Goal: Information Seeking & Learning: Learn about a topic

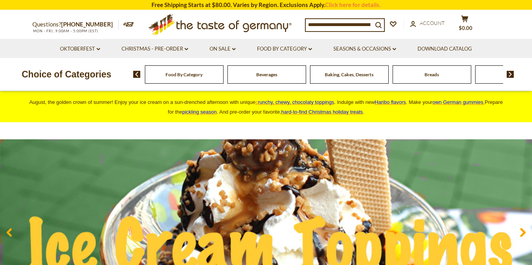
click at [194, 75] on span "Food By Category" at bounding box center [184, 75] width 37 height 6
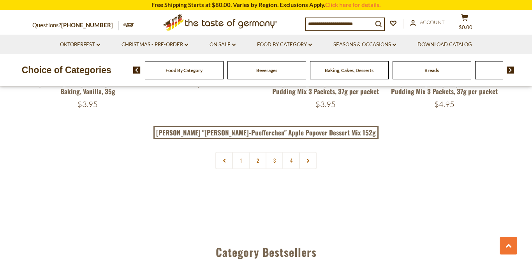
scroll to position [1755, 0]
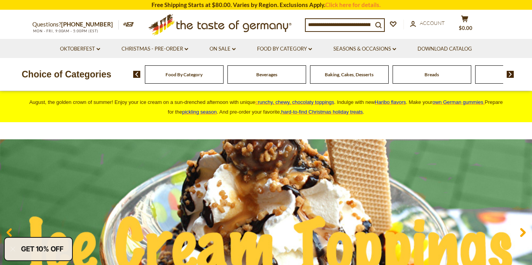
click at [224, 78] on div "Breads" at bounding box center [184, 74] width 79 height 18
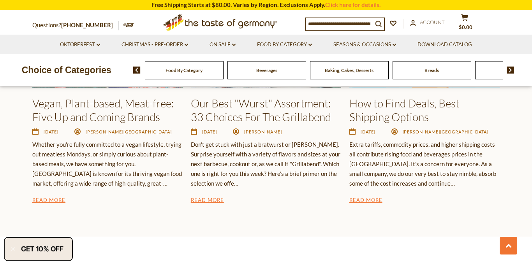
scroll to position [1248, 0]
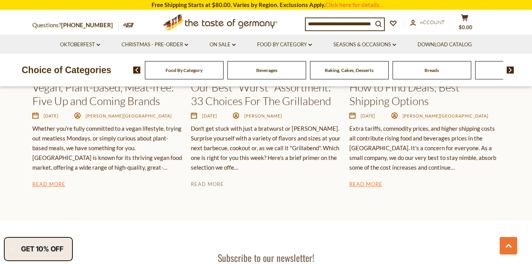
click at [214, 184] on link "Read More" at bounding box center [207, 184] width 33 height 9
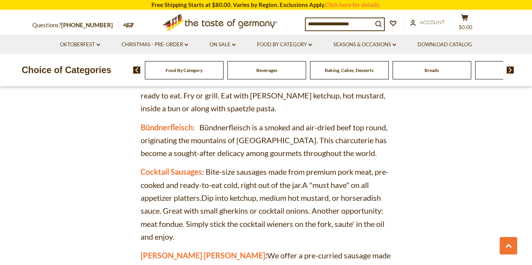
scroll to position [1010, 0]
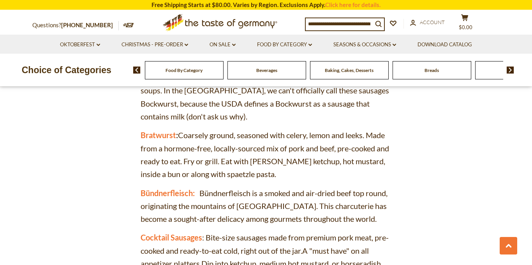
click at [262, 73] on span "Beverages" at bounding box center [266, 70] width 21 height 6
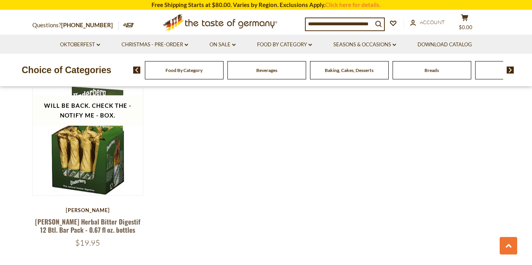
scroll to position [1546, 0]
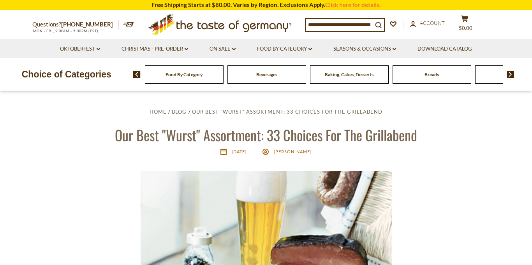
click at [181, 77] on span "Food By Category" at bounding box center [184, 75] width 37 height 6
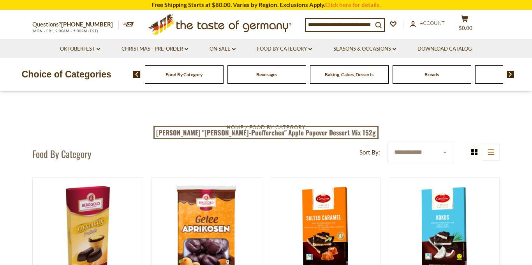
click at [510, 74] on img at bounding box center [510, 74] width 7 height 7
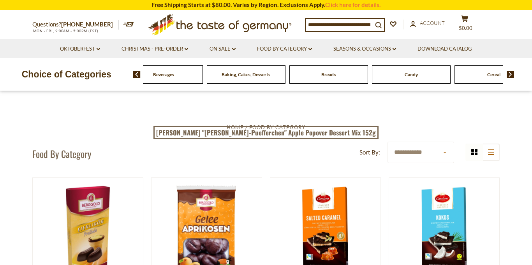
click at [509, 74] on img at bounding box center [510, 74] width 7 height 7
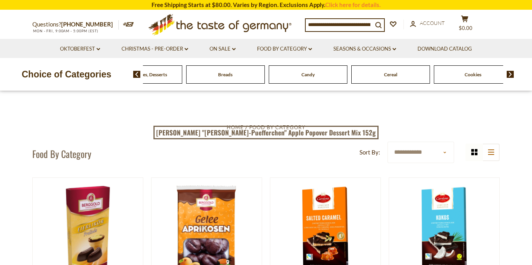
click at [135, 76] on img at bounding box center [136, 74] width 7 height 7
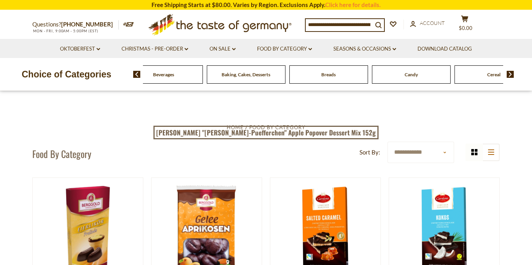
click at [120, 76] on div "Beverages" at bounding box center [81, 74] width 79 height 18
click at [334, 29] on input at bounding box center [339, 24] width 67 height 11
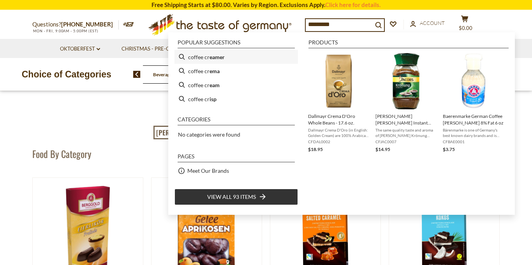
click at [214, 56] on b "eamer" at bounding box center [217, 57] width 15 height 9
type input "**********"
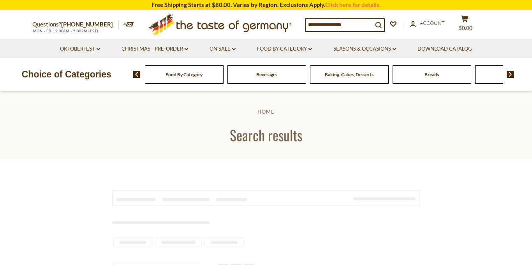
type input "**********"
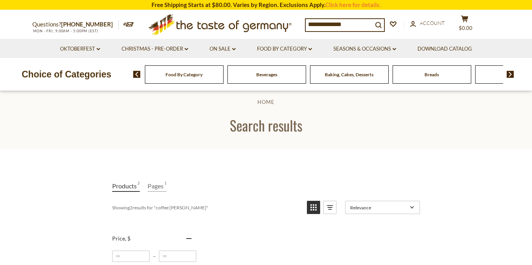
drag, startPoint x: 45, startPoint y: 228, endPoint x: 62, endPoint y: 238, distance: 20.1
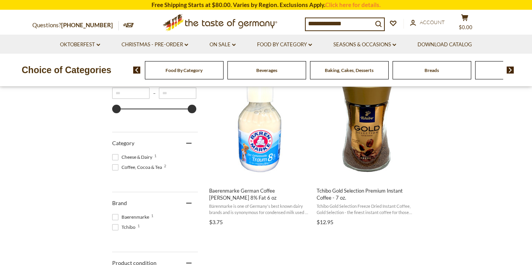
scroll to position [176, 0]
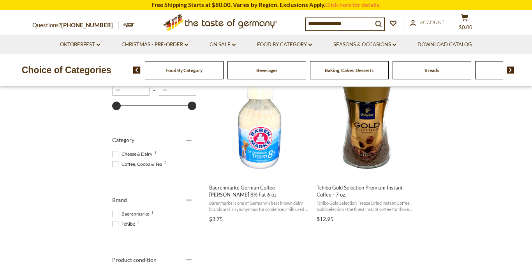
click at [113, 154] on span at bounding box center [115, 154] width 6 height 6
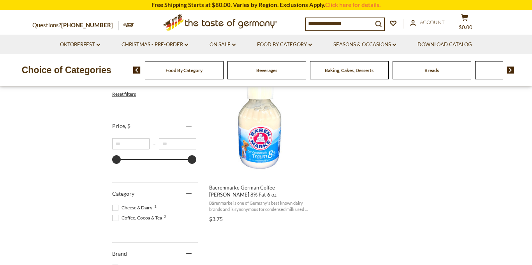
scroll to position [170, 0]
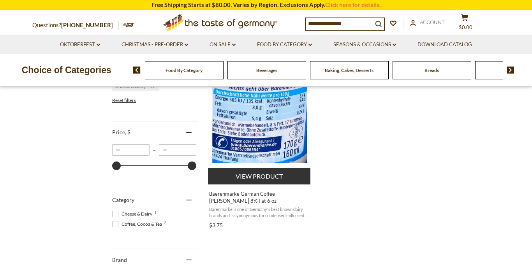
click at [270, 154] on img "Baerenmarke German Coffee Creamer 8% Fat 6 oz" at bounding box center [259, 126] width 103 height 103
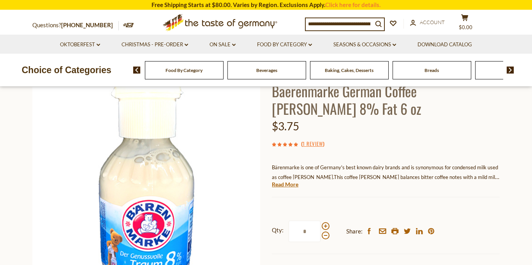
scroll to position [56, 0]
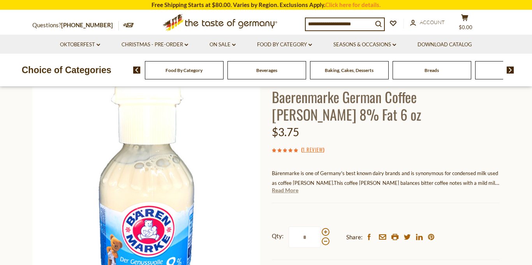
click at [292, 193] on link "Read More" at bounding box center [285, 191] width 26 height 8
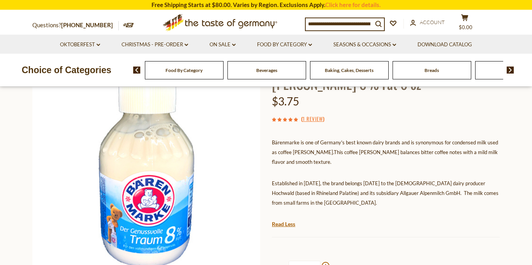
scroll to position [115, 0]
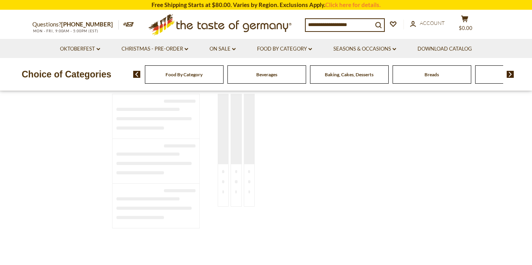
type input "**********"
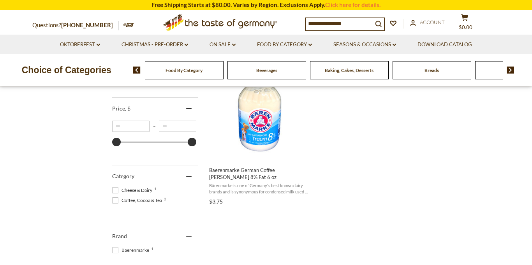
scroll to position [198, 0]
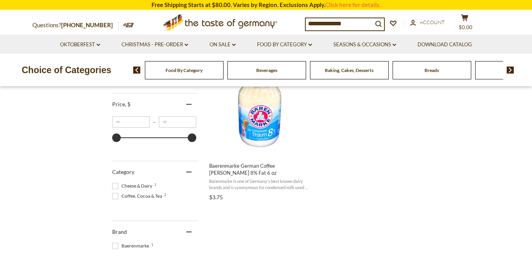
click at [113, 197] on span at bounding box center [115, 196] width 6 height 6
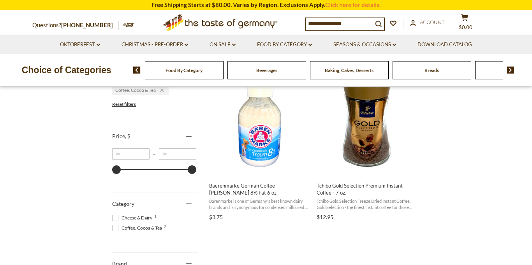
scroll to position [182, 0]
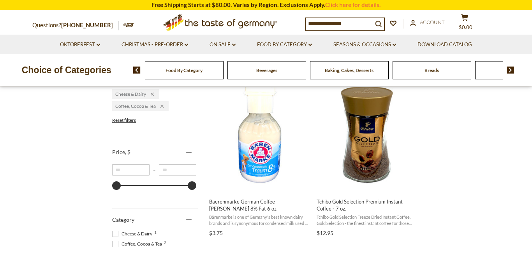
scroll to position [65, 0]
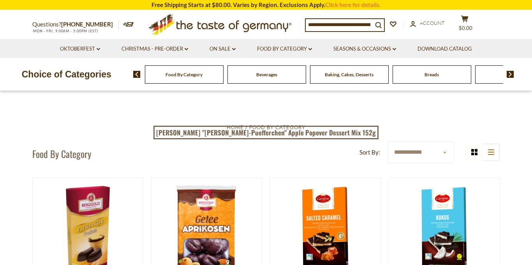
click at [268, 77] on span "Beverages" at bounding box center [266, 75] width 21 height 6
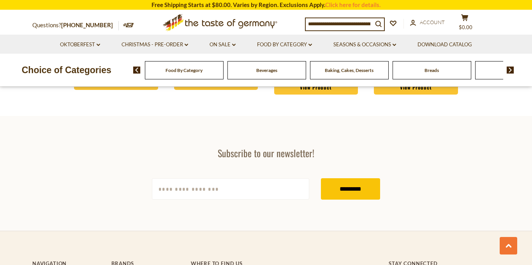
scroll to position [1951, 0]
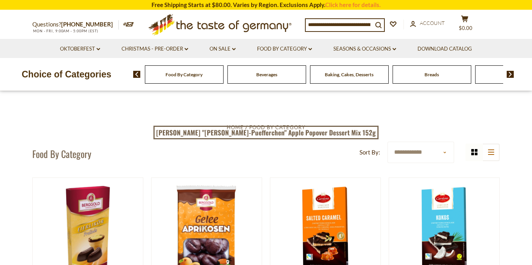
click at [224, 71] on div "Breads" at bounding box center [184, 74] width 79 height 18
click at [224, 78] on div "Breads" at bounding box center [184, 74] width 79 height 18
click at [311, 49] on icon "dropdown_arrow" at bounding box center [311, 49] width 4 height 3
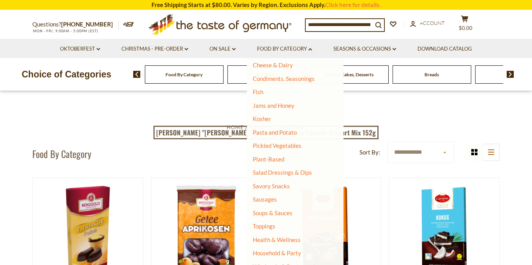
scroll to position [155, 0]
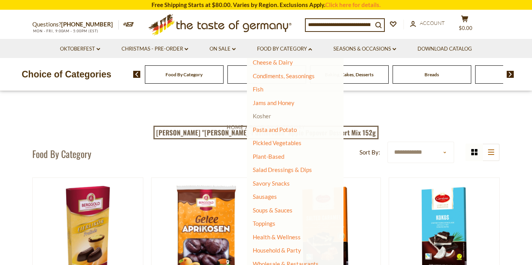
click at [263, 116] on link "Kosher" at bounding box center [262, 116] width 18 height 7
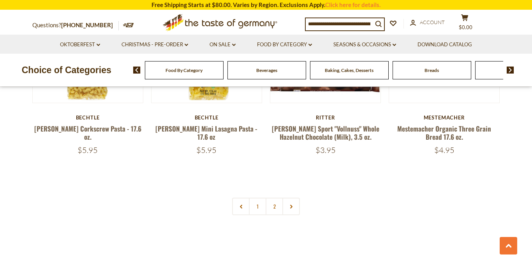
scroll to position [1814, 0]
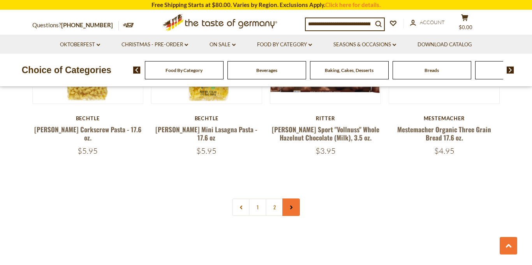
click at [293, 203] on link at bounding box center [291, 208] width 18 height 18
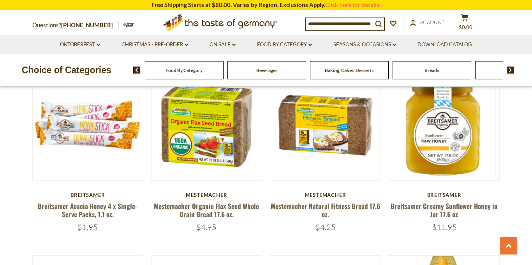
scroll to position [626, 0]
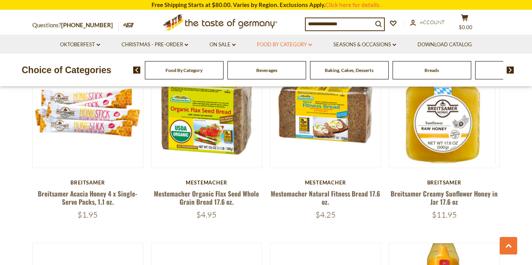
click at [312, 46] on link "Food By Category dropdown_arrow" at bounding box center [284, 45] width 55 height 9
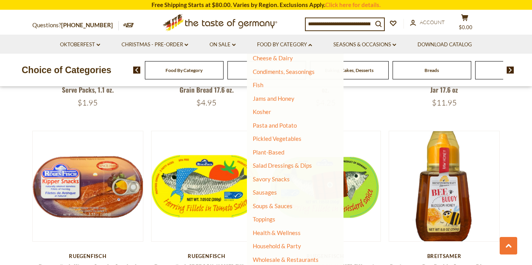
scroll to position [739, 0]
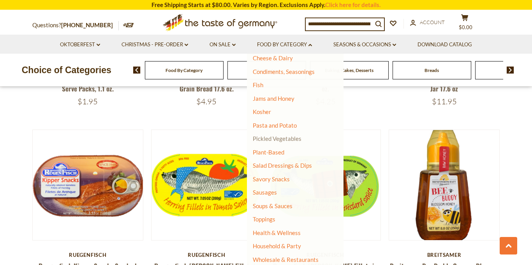
click at [288, 139] on link "Pickled Vegetables" at bounding box center [277, 138] width 49 height 7
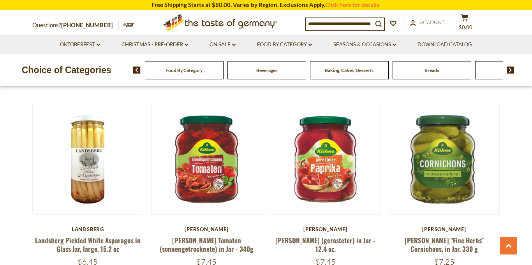
scroll to position [406, 0]
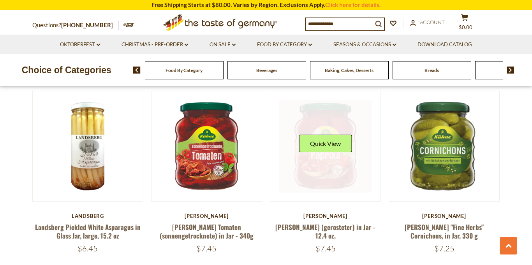
click at [321, 167] on link at bounding box center [325, 146] width 93 height 93
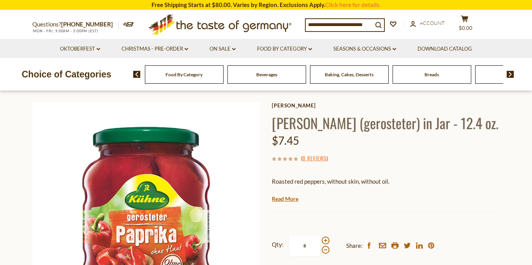
scroll to position [49, 0]
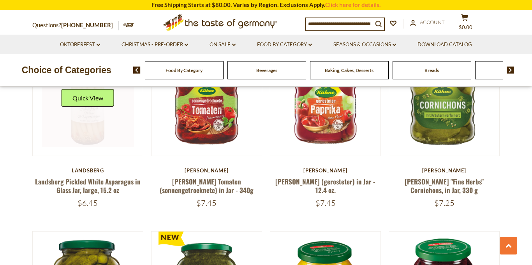
scroll to position [442, 0]
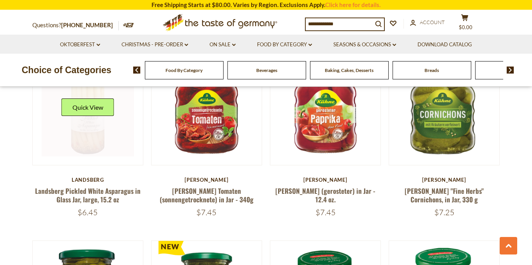
click at [84, 122] on link at bounding box center [88, 110] width 93 height 93
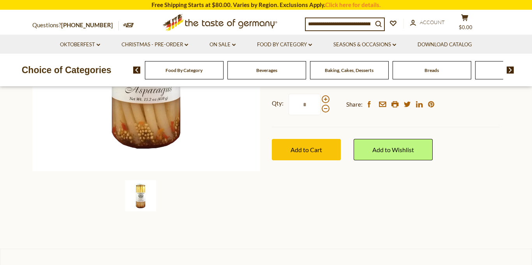
scroll to position [217, 0]
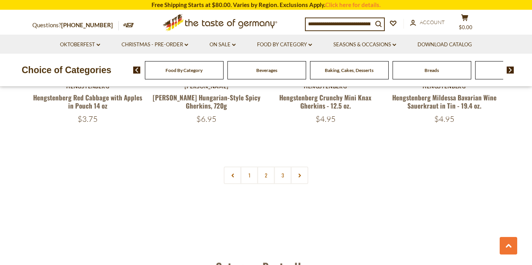
scroll to position [1861, 0]
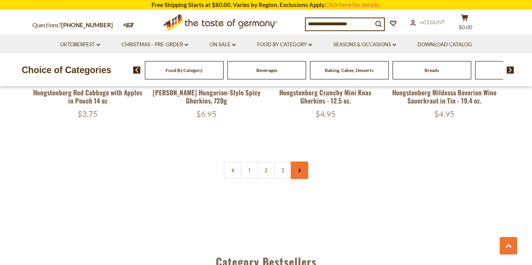
click at [295, 171] on link at bounding box center [300, 171] width 18 height 18
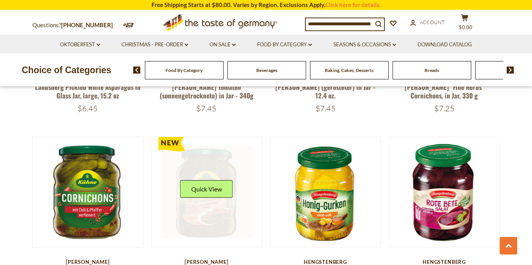
scroll to position [627, 0]
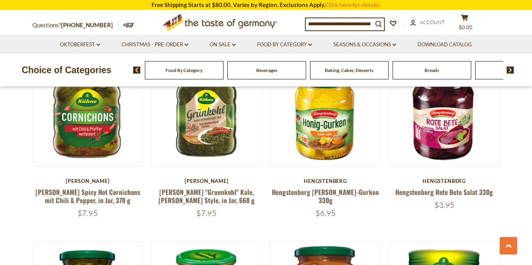
scroll to position [1861, 0]
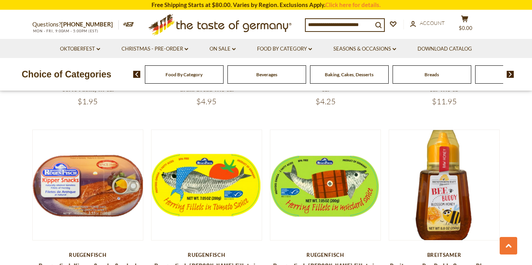
scroll to position [1814, 0]
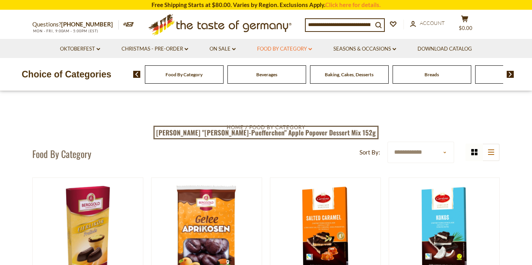
click at [310, 49] on icon "dropdown_arrow" at bounding box center [311, 49] width 4 height 3
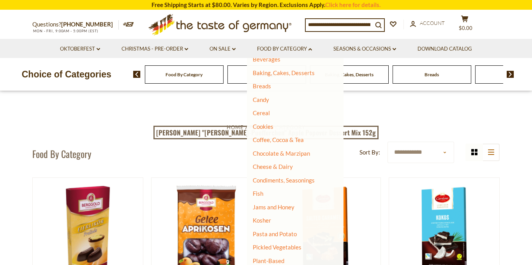
scroll to position [58, 0]
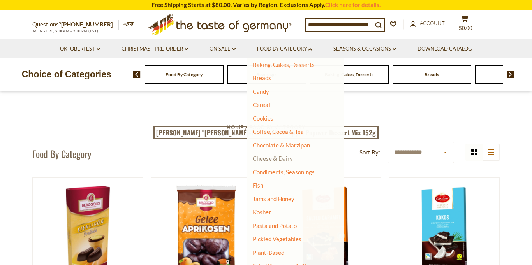
click at [284, 160] on link "Cheese & Dairy" at bounding box center [273, 158] width 40 height 7
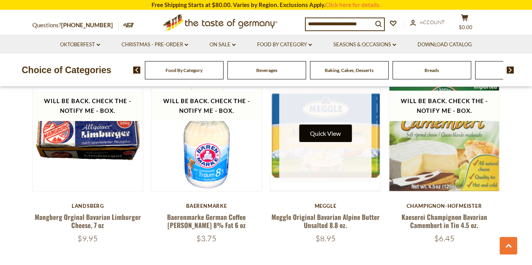
scroll to position [812, 0]
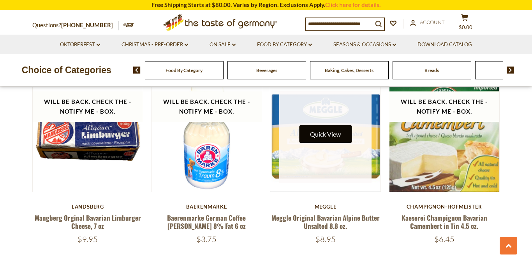
click at [326, 140] on button "Quick View" at bounding box center [325, 134] width 53 height 18
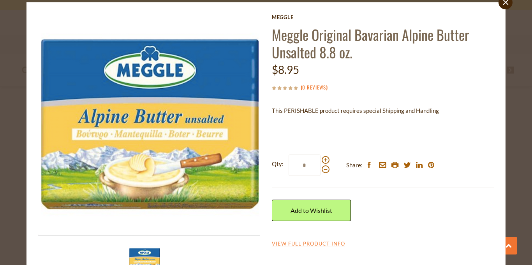
scroll to position [21, 0]
